Goal: Task Accomplishment & Management: Manage account settings

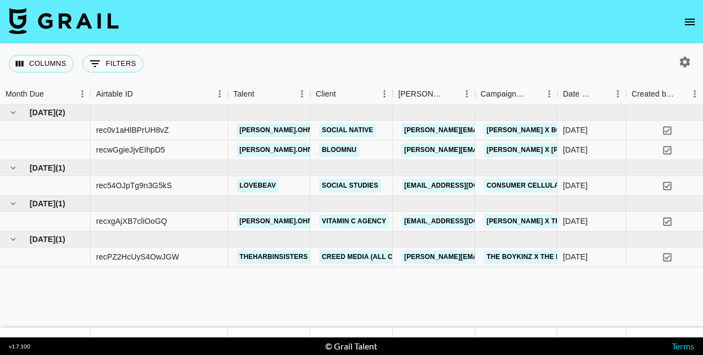
click at [689, 18] on icon "open drawer" at bounding box center [689, 21] width 13 height 13
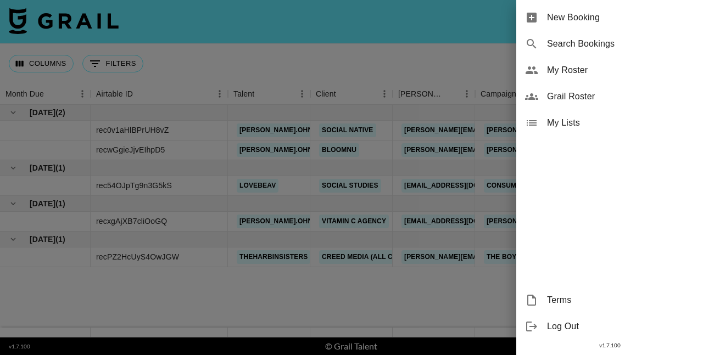
click at [601, 66] on span "My Roster" at bounding box center [620, 70] width 147 height 13
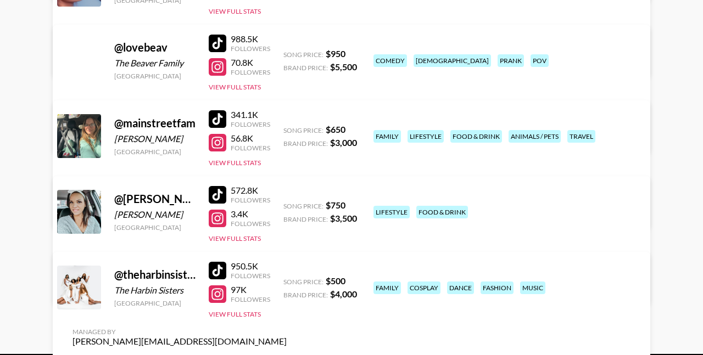
scroll to position [324, 0]
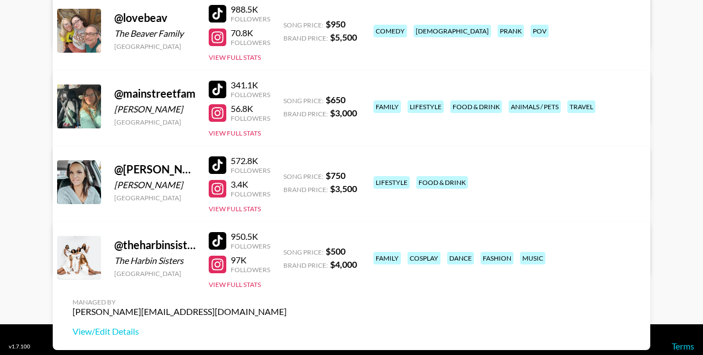
click at [219, 163] on div at bounding box center [218, 166] width 18 height 18
click at [219, 190] on div at bounding box center [218, 189] width 18 height 18
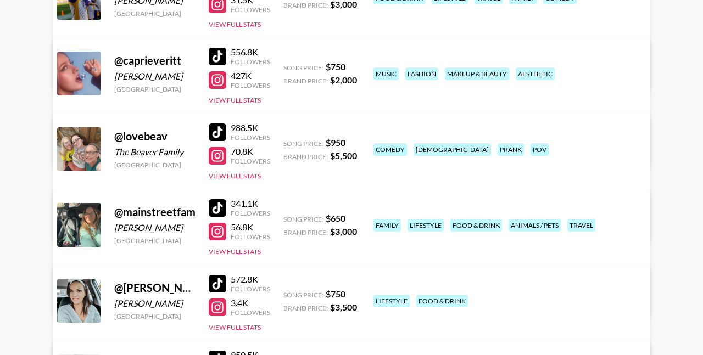
click at [220, 158] on div at bounding box center [218, 156] width 18 height 18
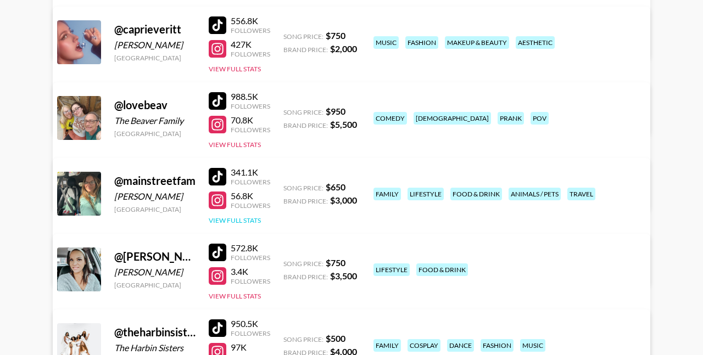
scroll to position [238, 0]
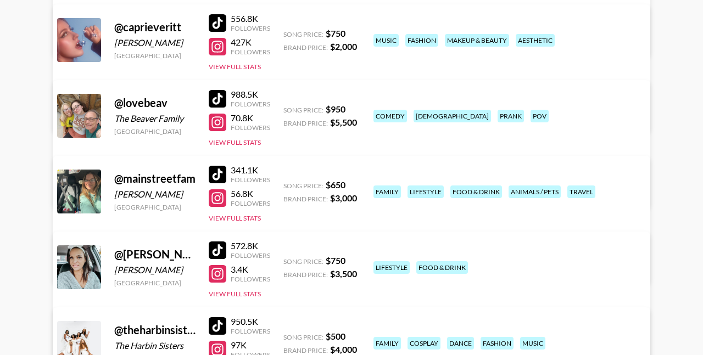
click at [217, 274] on div at bounding box center [218, 274] width 18 height 18
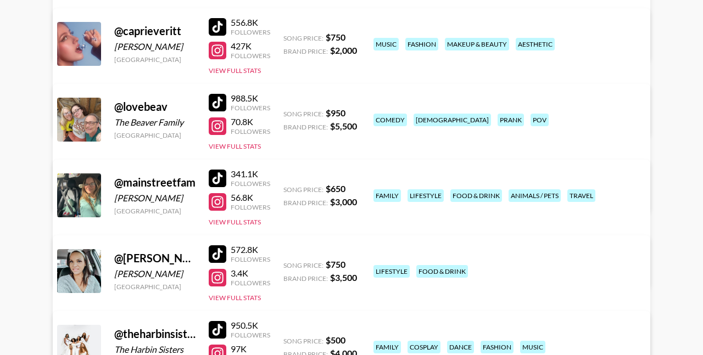
scroll to position [236, 0]
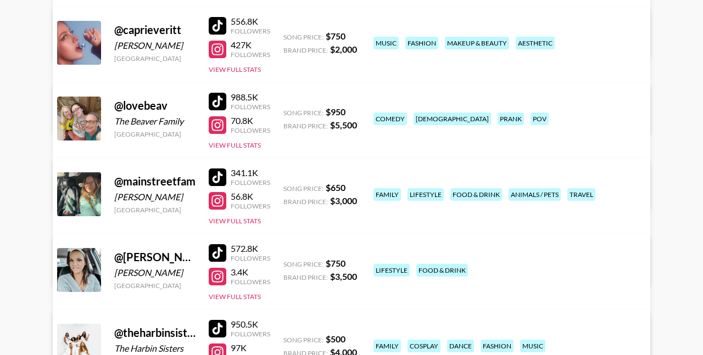
click at [219, 202] on div at bounding box center [218, 201] width 18 height 18
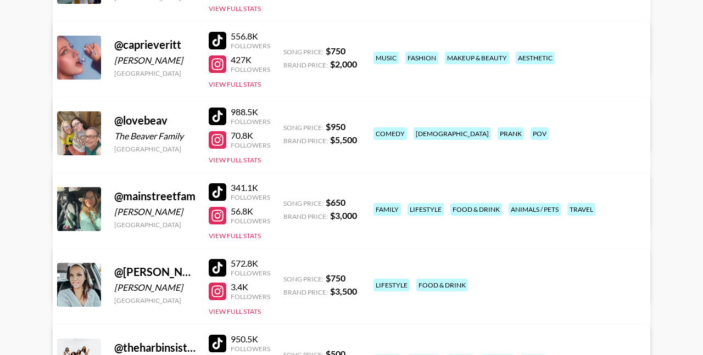
scroll to position [204, 0]
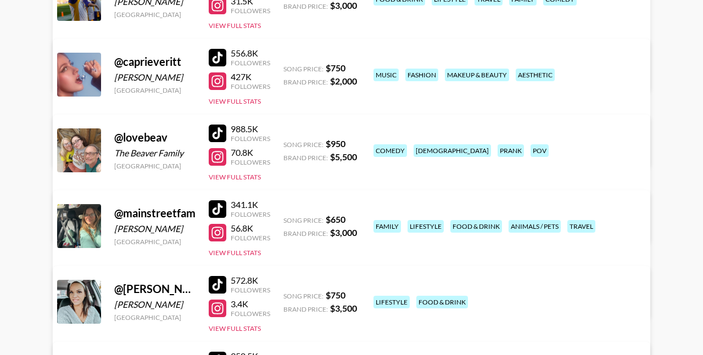
click at [215, 276] on div at bounding box center [218, 285] width 18 height 18
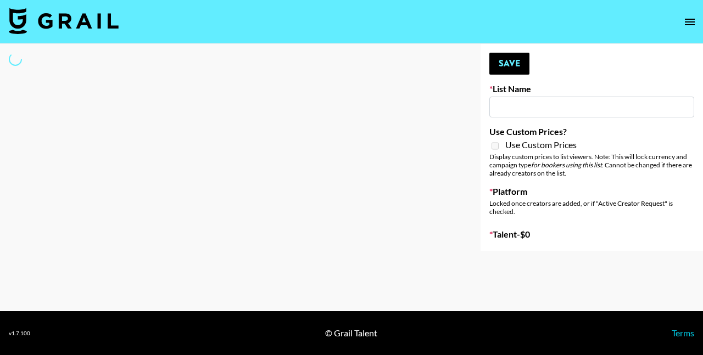
type input "Cosplay"
select select "Song"
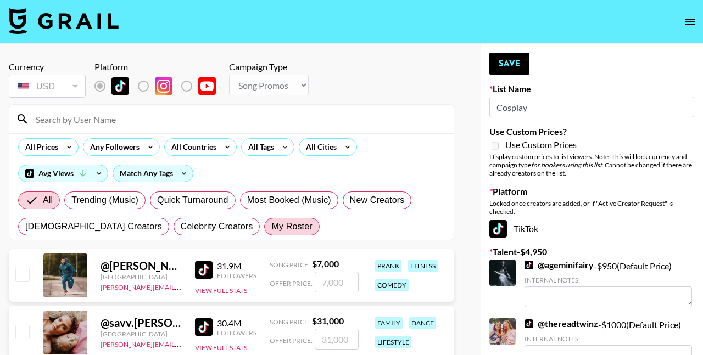
click at [271, 229] on span "My Roster" at bounding box center [291, 226] width 41 height 13
click at [271, 227] on input "My Roster" at bounding box center [271, 227] width 0 height 0
radio input "true"
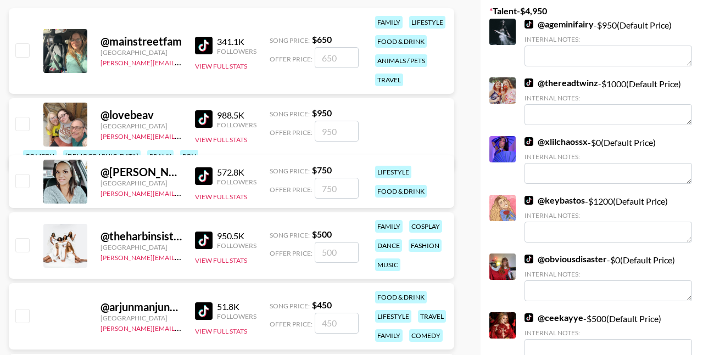
scroll to position [260, 0]
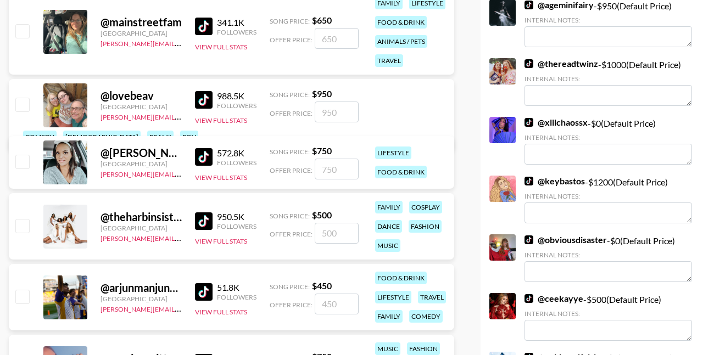
click at [25, 220] on input "checkbox" at bounding box center [21, 225] width 13 height 13
checkbox input "true"
type input "500"
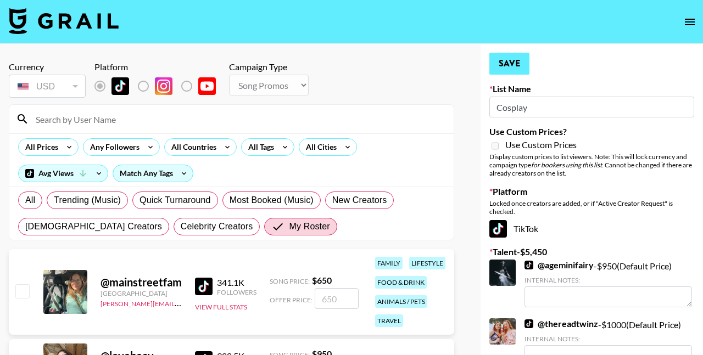
scroll to position [0, 0]
click at [496, 62] on button "Save" at bounding box center [509, 64] width 40 height 22
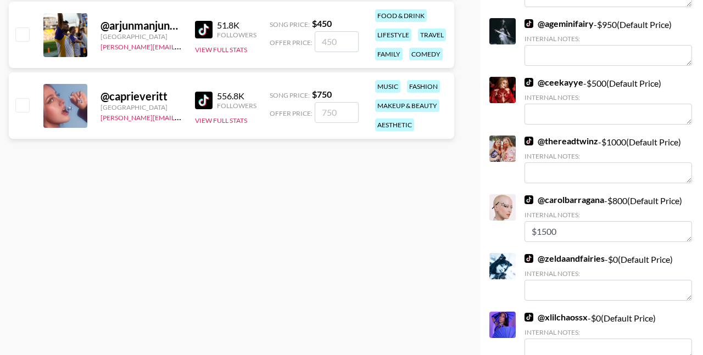
scroll to position [573, 0]
